Goal: Information Seeking & Learning: Learn about a topic

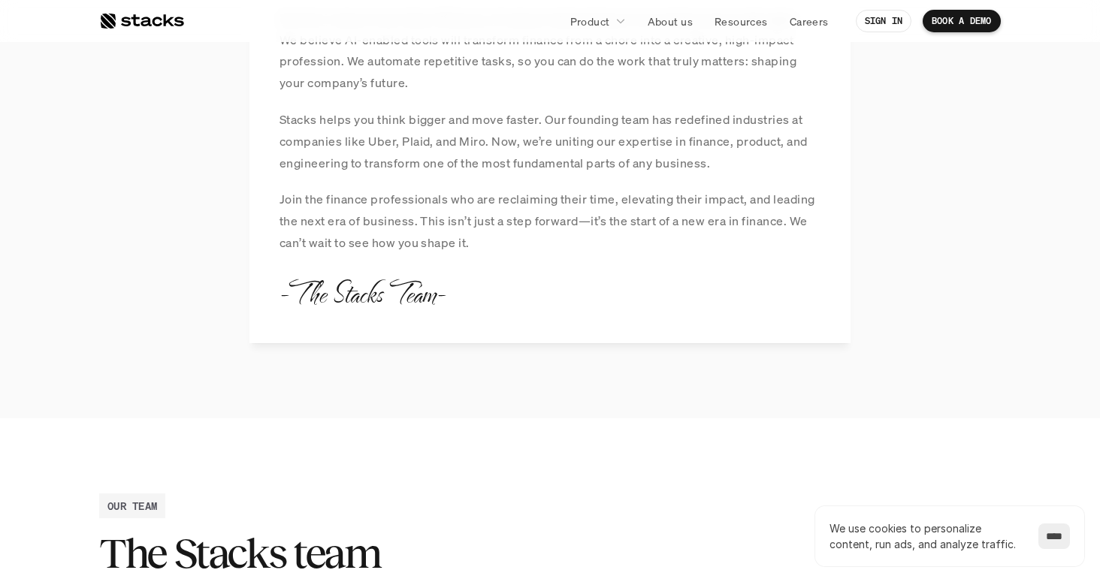
scroll to position [1954, 0]
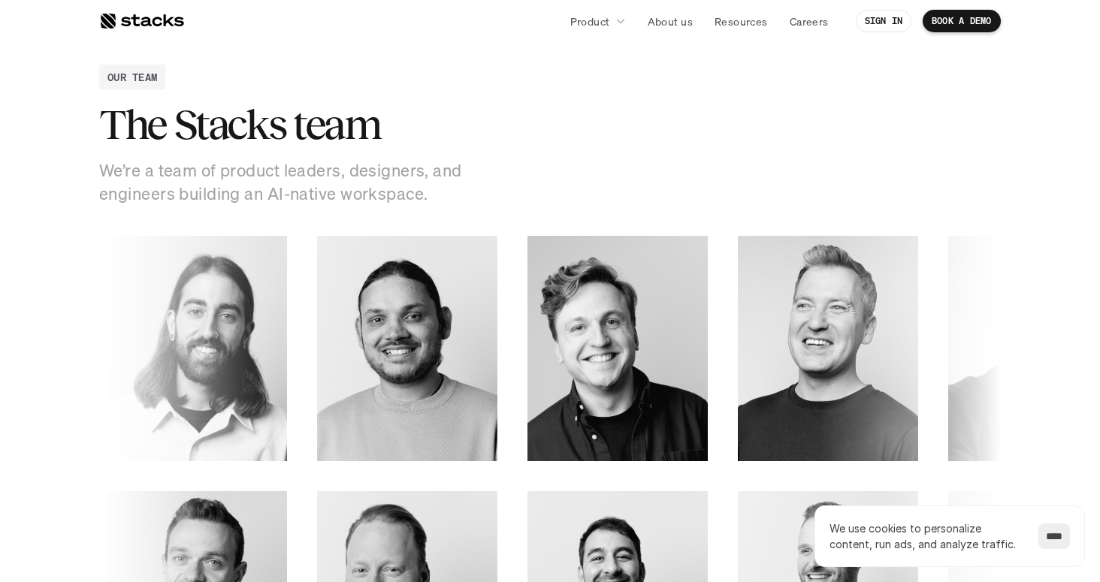
click at [148, 17] on div at bounding box center [141, 21] width 85 height 18
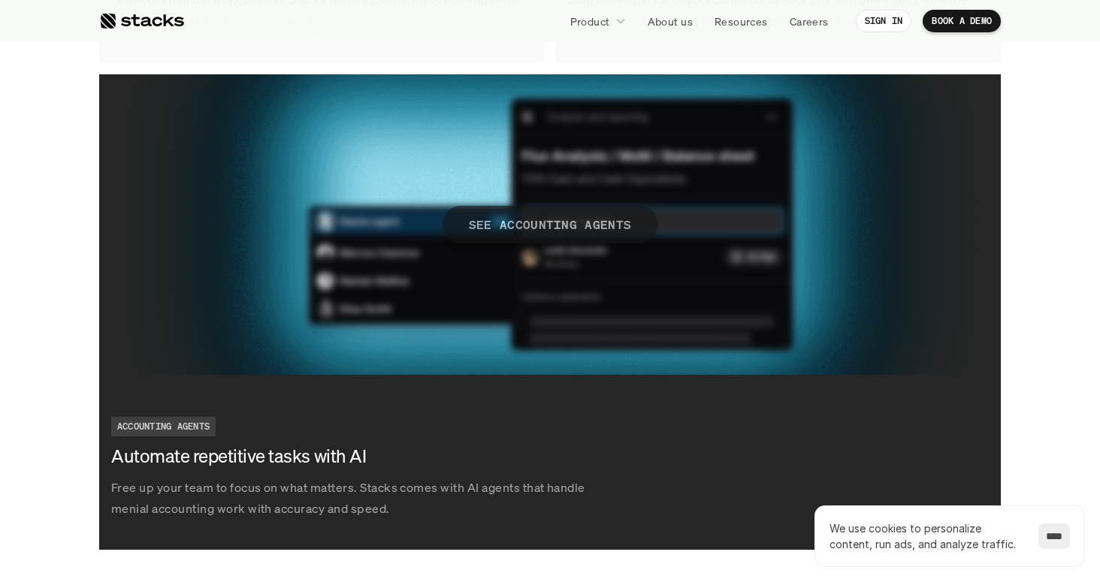
scroll to position [2725, 0]
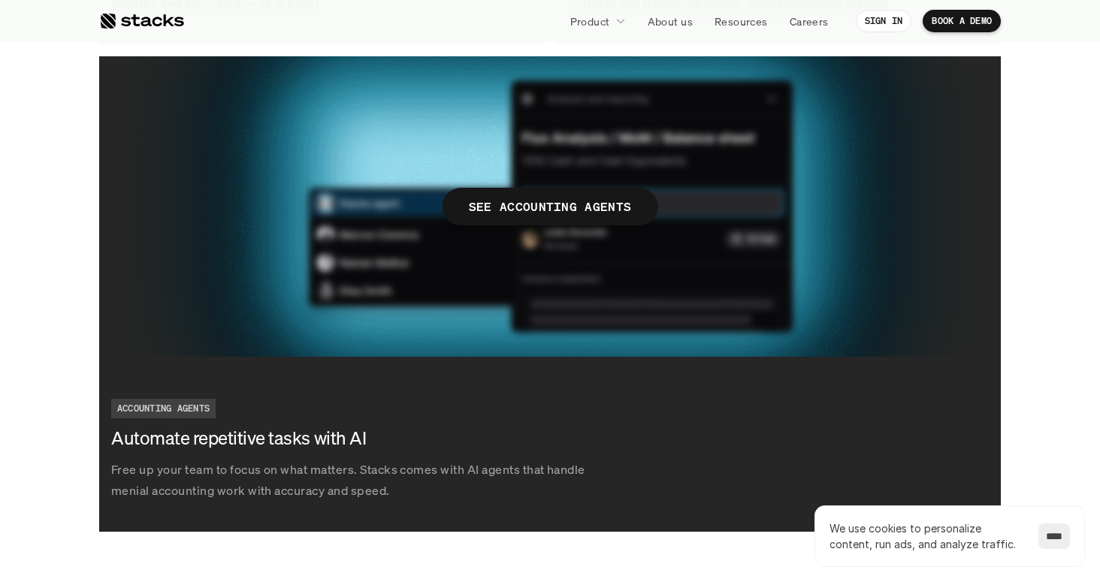
click at [595, 182] on img at bounding box center [550, 206] width 902 height 301
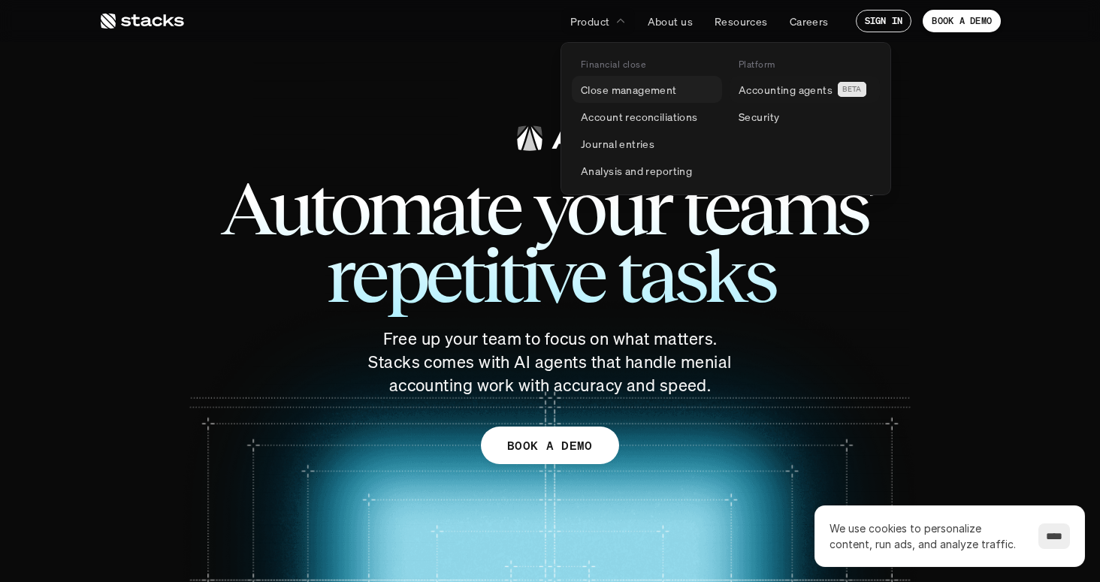
click at [679, 89] on link "Close management" at bounding box center [647, 89] width 150 height 27
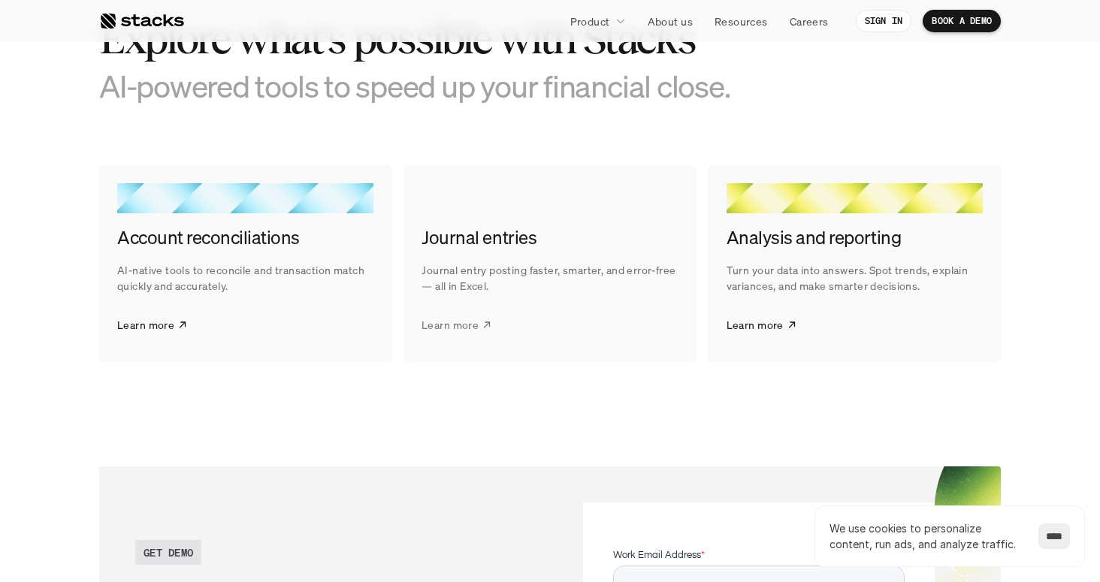
scroll to position [2331, 0]
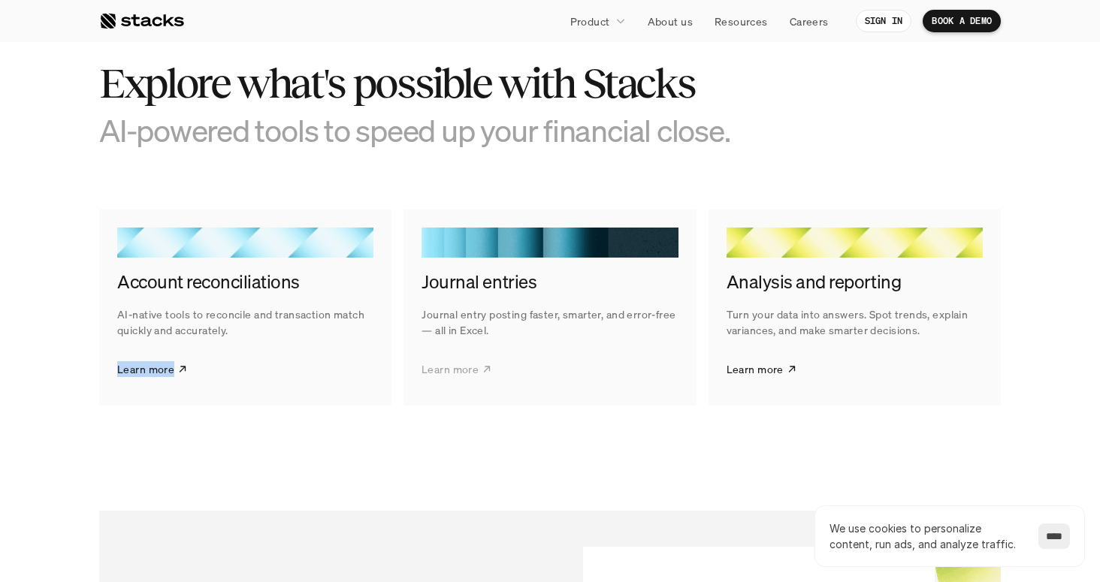
click at [479, 367] on link "Learn more" at bounding box center [457, 369] width 71 height 38
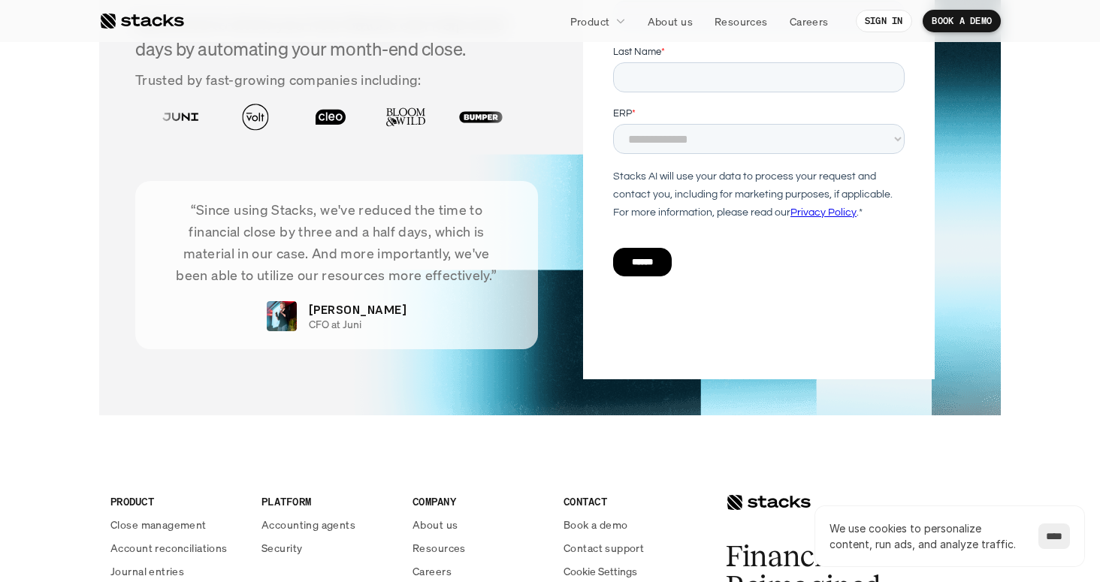
scroll to position [3212, 0]
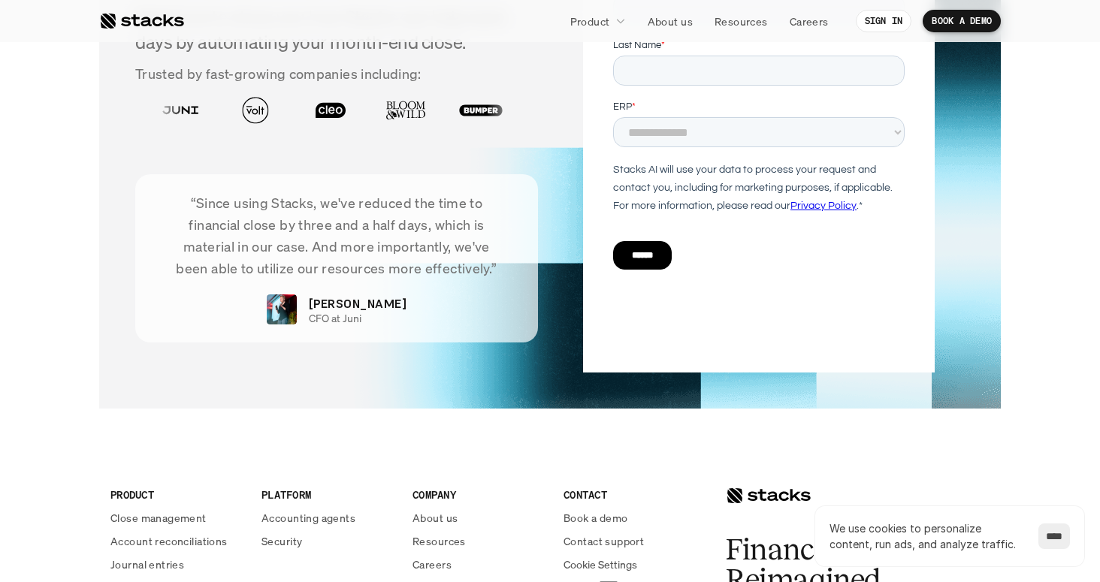
scroll to position [3785, 0]
